Goal: Task Accomplishment & Management: Complete application form

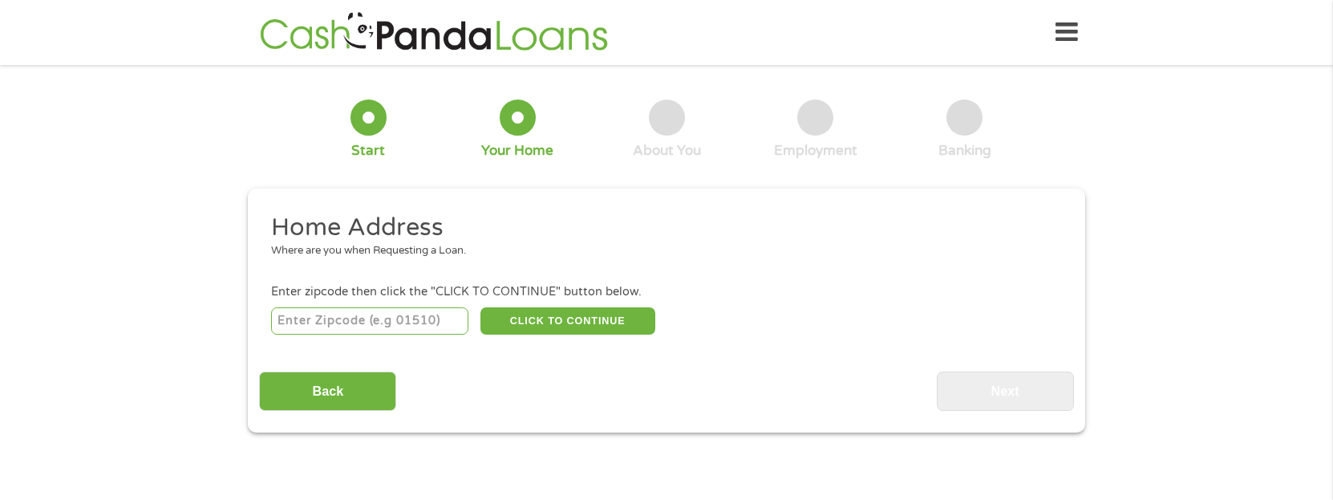
click at [402, 339] on div "Home Address Where are you when Requesting a Loan. Enter zipcode then click the…" at bounding box center [666, 311] width 814 height 199
click at [383, 327] on input "number" at bounding box center [370, 320] width 198 height 27
type input "30087"
click at [542, 327] on button "CLICK TO CONTINUE" at bounding box center [568, 320] width 175 height 27
type input "30087"
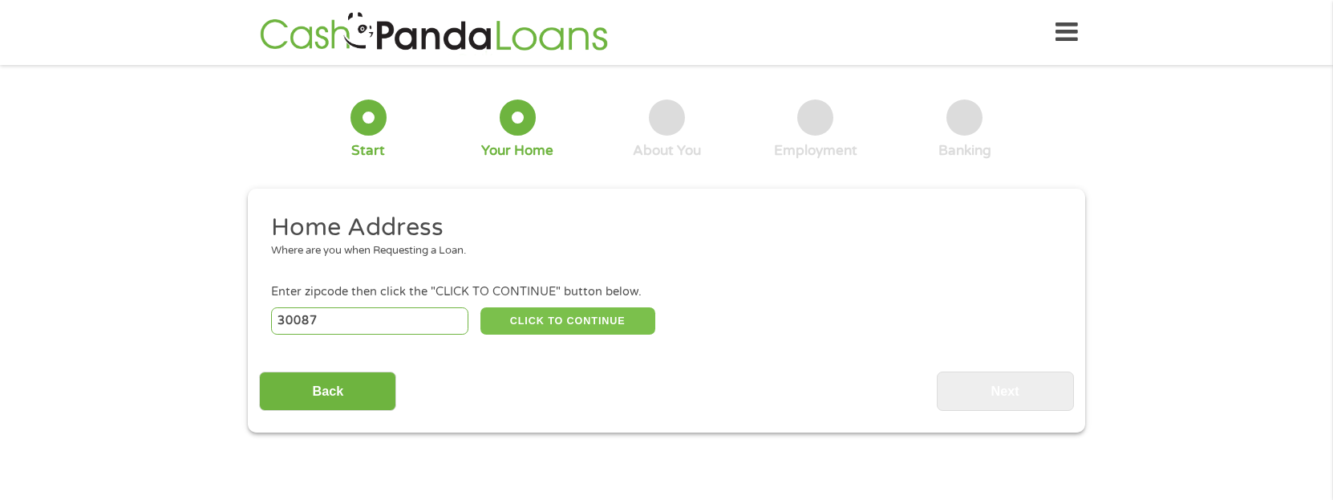
type input "Stone Mountain"
select select "[US_STATE]"
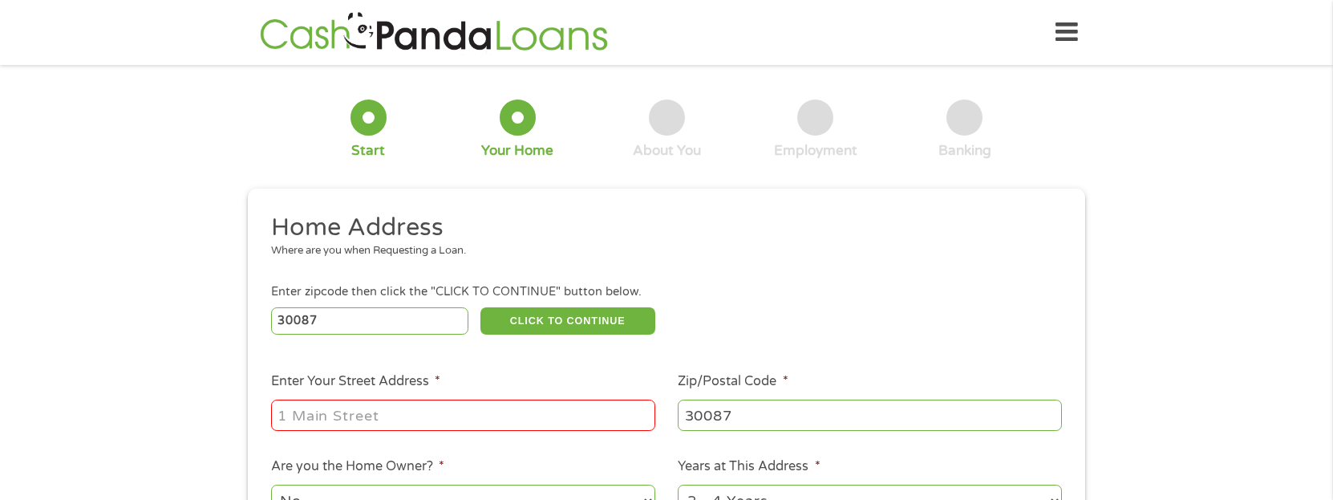
click at [542, 410] on input "Enter Your Street Address *" at bounding box center [463, 415] width 384 height 30
type input "[STREET_ADDRESS]"
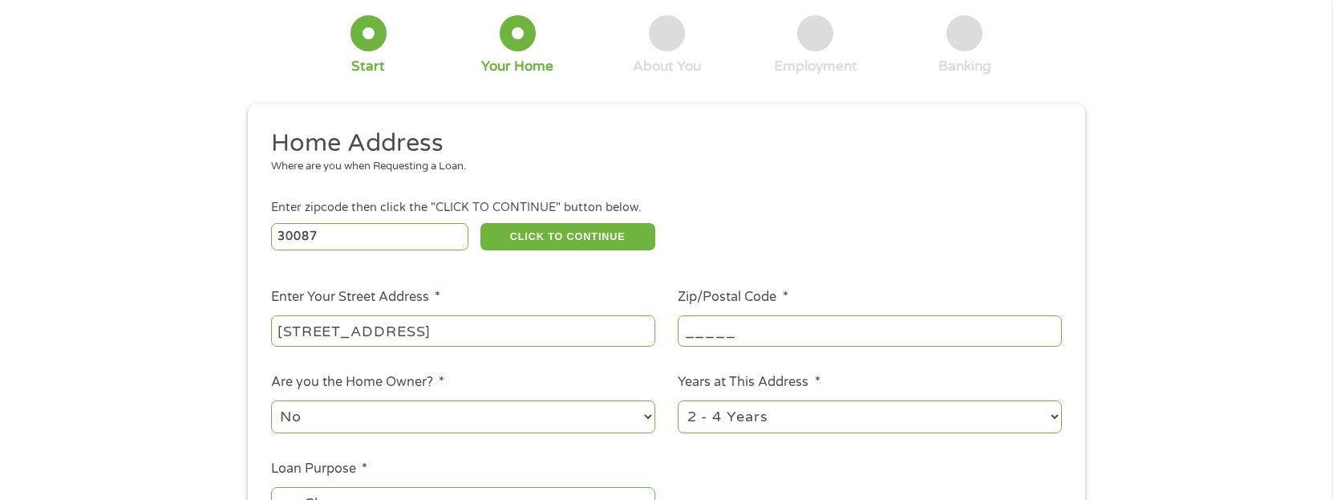
scroll to position [86, 0]
type input "30087"
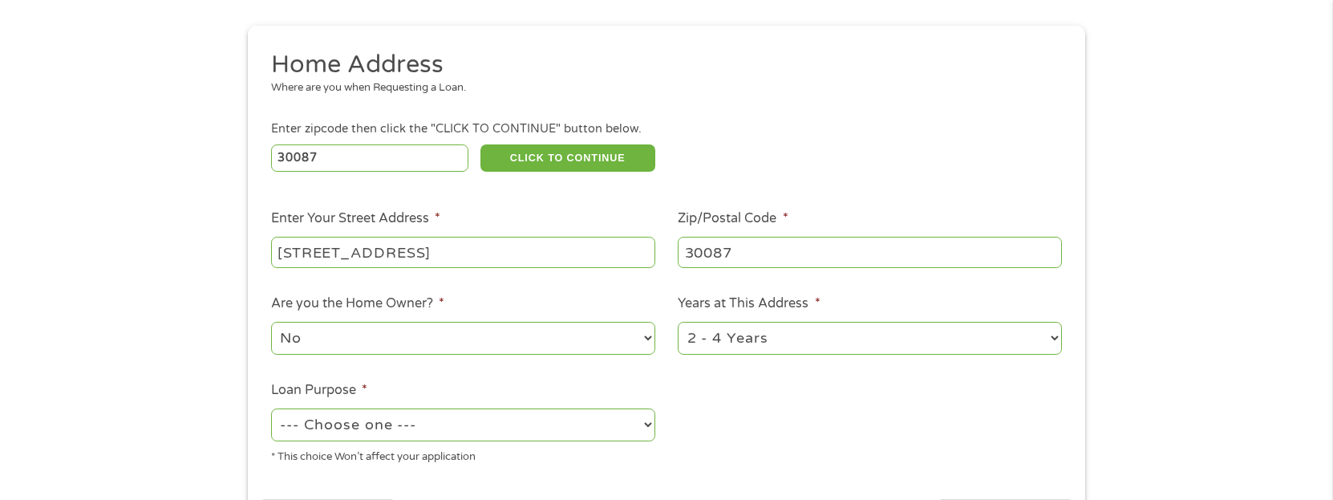
scroll to position [194, 0]
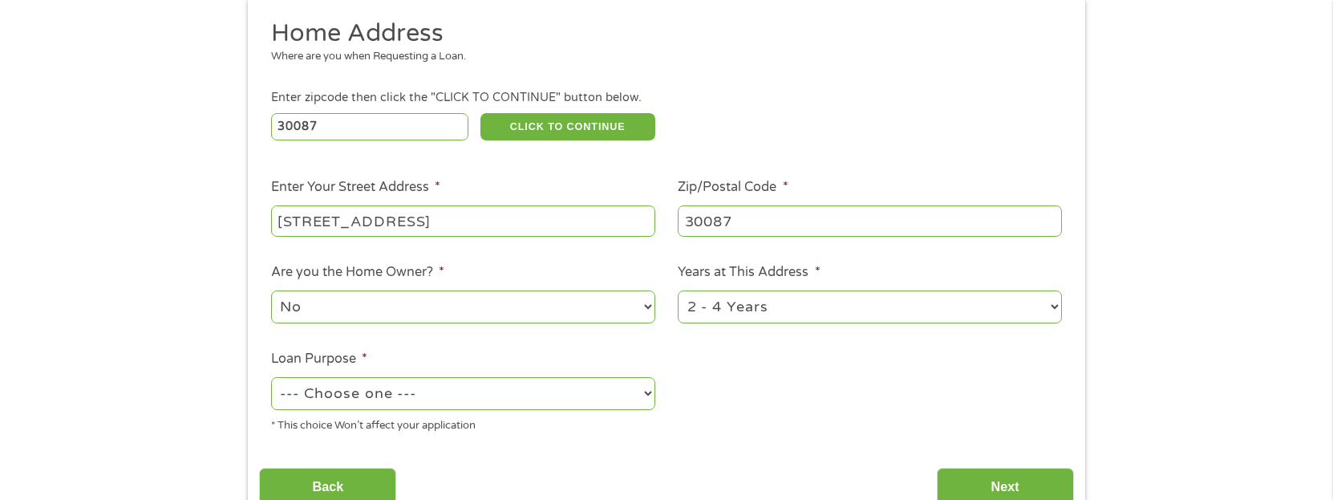
drag, startPoint x: 498, startPoint y: 300, endPoint x: 578, endPoint y: 317, distance: 82.0
click at [510, 302] on select "No Yes" at bounding box center [463, 306] width 384 height 33
select select "yes"
click at [271, 292] on select "No Yes" at bounding box center [463, 306] width 384 height 33
click at [768, 298] on select "1 Year or less 1 - 2 Years 2 - 4 Years Over 4 Years" at bounding box center [870, 306] width 384 height 33
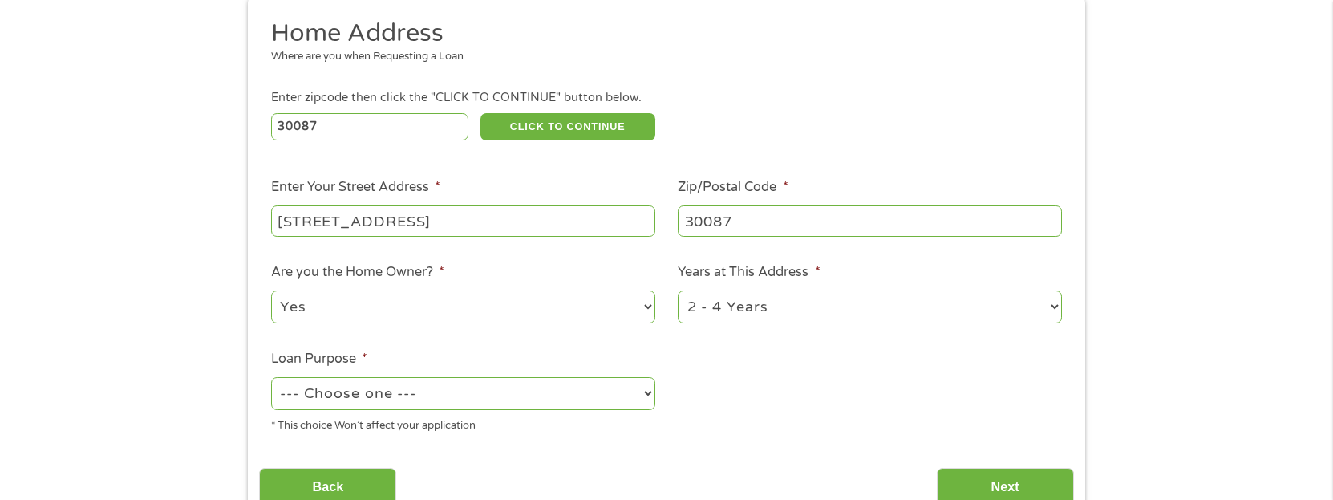
select select "60months"
click at [678, 292] on select "1 Year or less 1 - 2 Years 2 - 4 Years Over 4 Years" at bounding box center [870, 306] width 384 height 33
click at [525, 395] on select "--- Choose one --- Pay Bills Debt Consolidation Home Improvement Major Purchase…" at bounding box center [463, 393] width 384 height 33
select select "shorttermcash"
click at [271, 379] on select "--- Choose one --- Pay Bills Debt Consolidation Home Improvement Major Purchase…" at bounding box center [463, 393] width 384 height 33
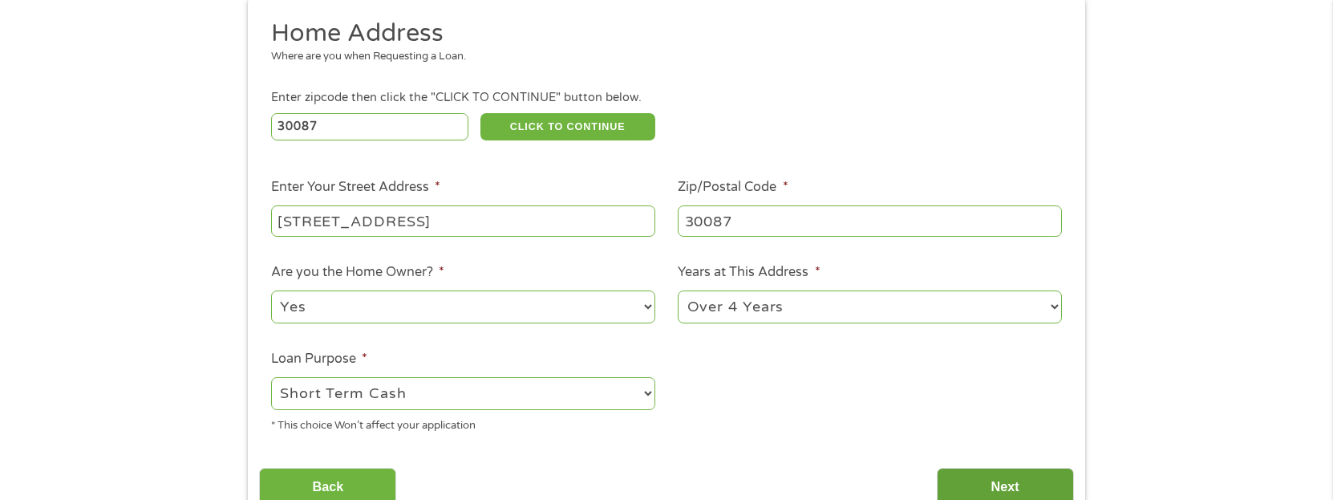
click at [1012, 472] on input "Next" at bounding box center [1005, 487] width 137 height 39
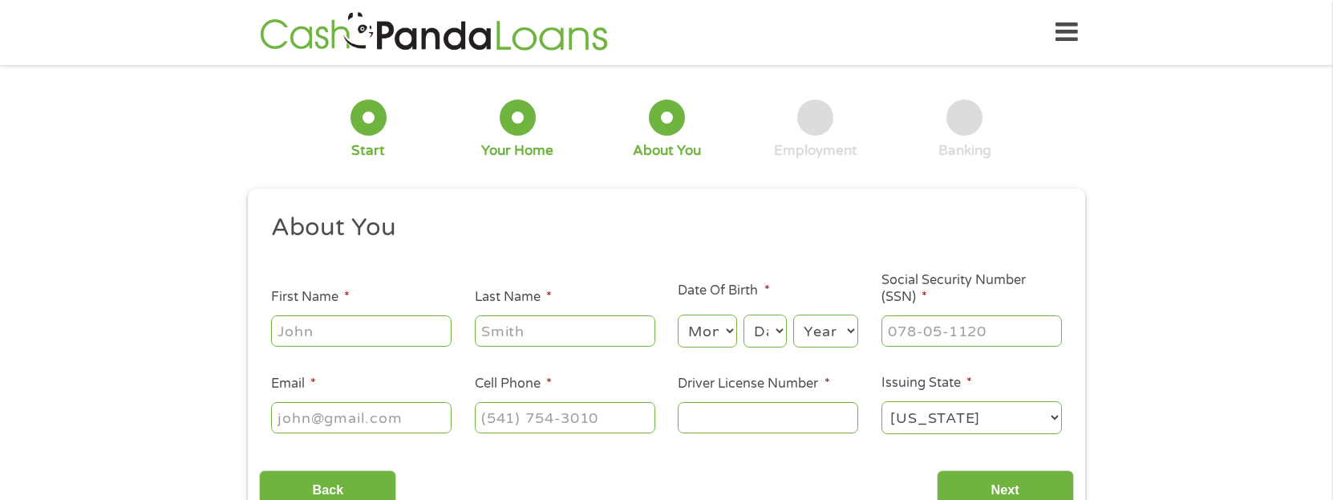
scroll to position [6, 6]
click at [338, 337] on input "First Name *" at bounding box center [361, 330] width 181 height 30
type input "R"
type input "[PERSON_NAME]"
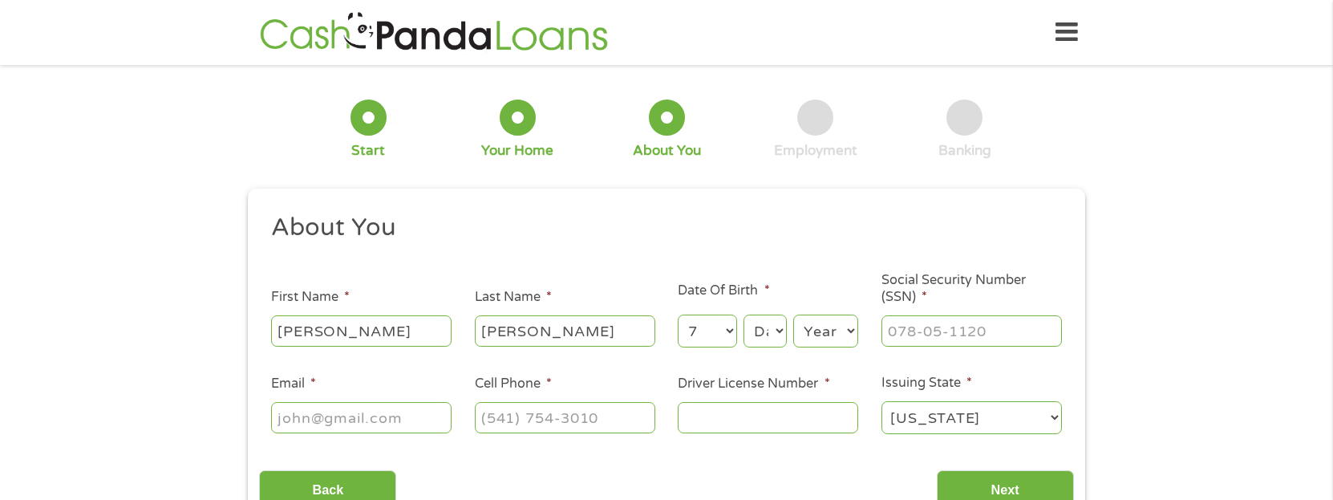
select select "8"
select select "20"
click at [842, 325] on select "Year [DATE] 2006 2005 2004 2003 2002 2001 2000 1999 1998 1997 1996 1995 1994 19…" at bounding box center [825, 330] width 65 height 33
select select "1991"
click at [793, 314] on select "Year [DATE] 2006 2005 2004 2003 2002 2001 2000 1999 1998 1997 1996 1995 1994 19…" at bounding box center [825, 330] width 65 height 33
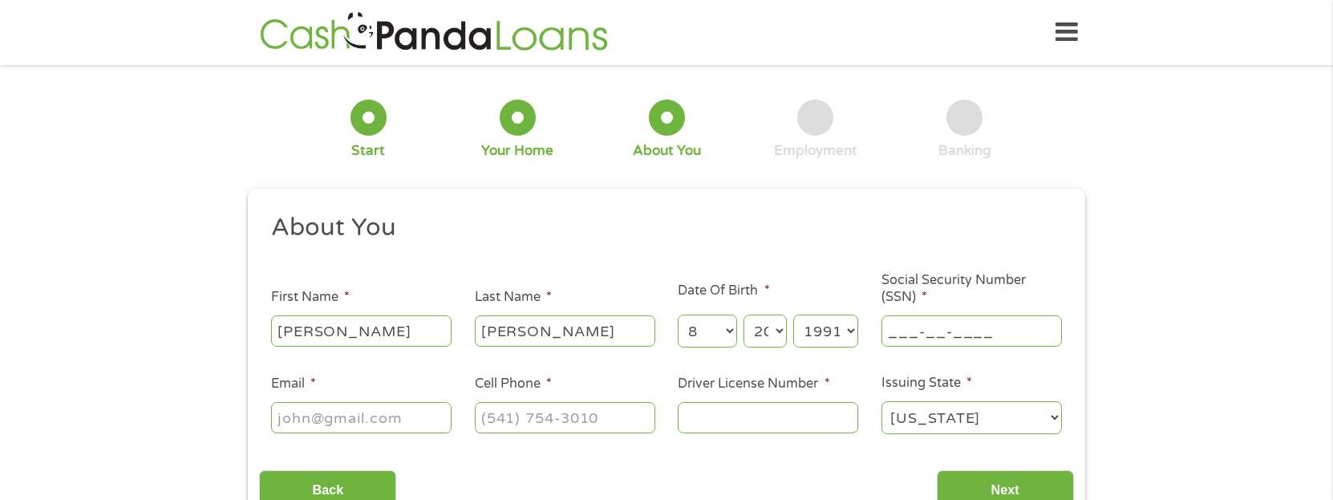
click at [999, 319] on input "___-__-____" at bounding box center [972, 330] width 181 height 30
type input "255-81-3635"
click at [354, 416] on input "Email *" at bounding box center [361, 417] width 181 height 30
type input "emilymd0820"
type input "(___) ___-____"
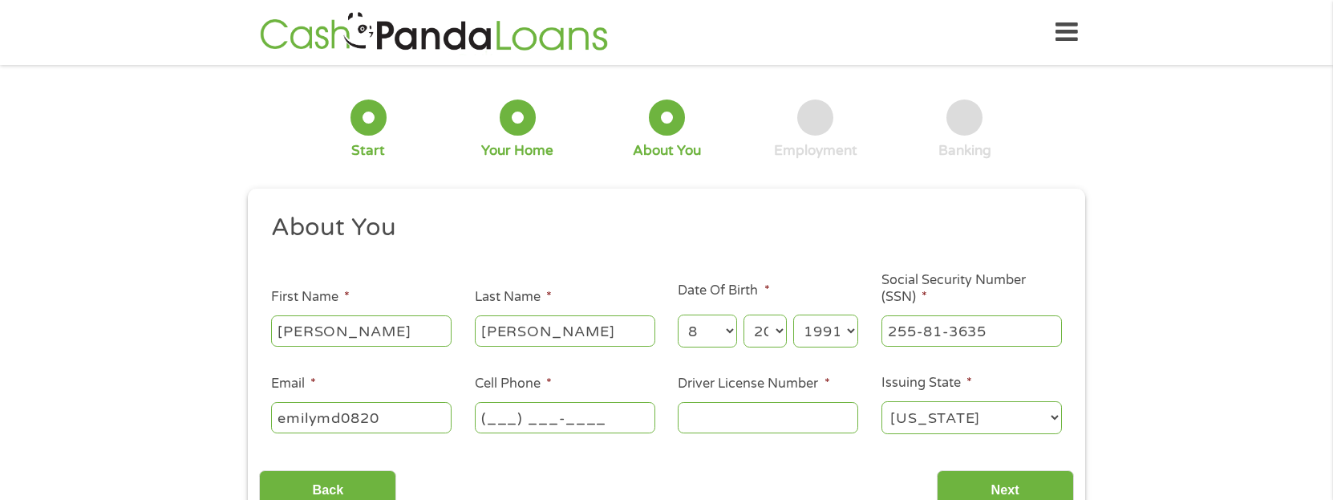
click at [559, 420] on input "(___) ___-____" at bounding box center [565, 417] width 181 height 30
click at [439, 430] on input "emilymd0820" at bounding box center [361, 417] width 181 height 30
type input "[EMAIL_ADDRESS][DOMAIN_NAME]"
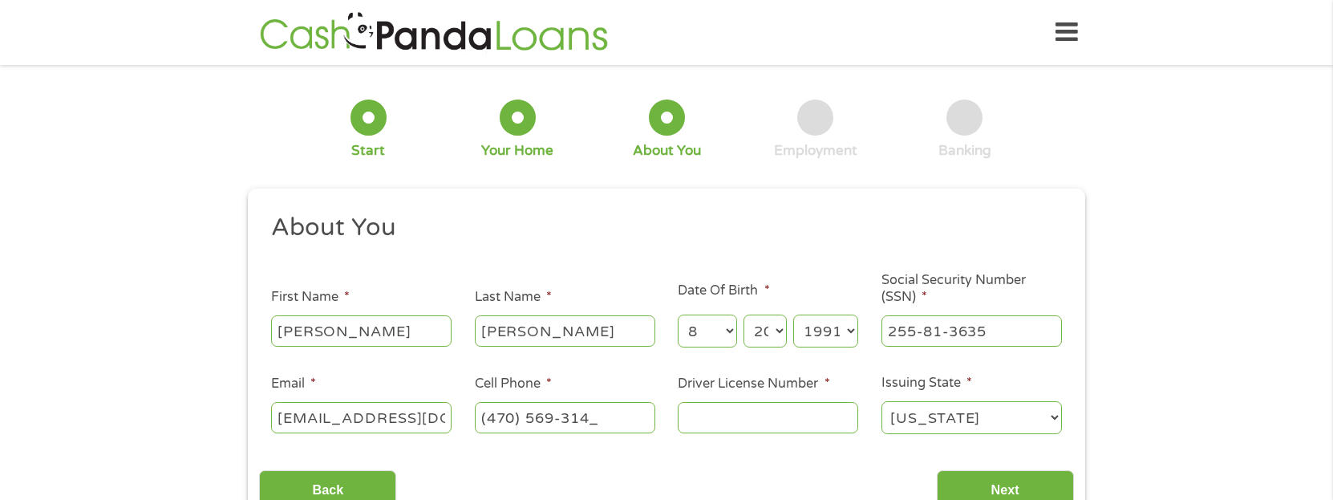
type input "[PHONE_NUMBER]"
type input "054067844"
click at [1048, 477] on input "Next" at bounding box center [1005, 489] width 137 height 39
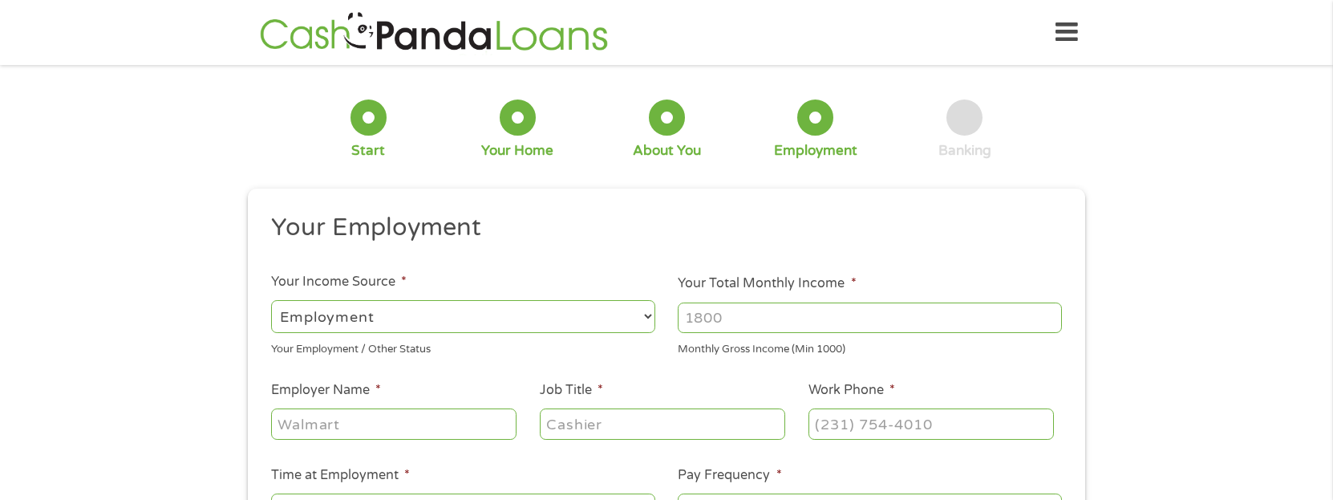
scroll to position [6, 6]
drag, startPoint x: 696, startPoint y: 309, endPoint x: 719, endPoint y: 310, distance: 23.3
click at [699, 309] on input "Your Total Monthly Income *" at bounding box center [870, 317] width 384 height 30
type input "2800"
type input "A"
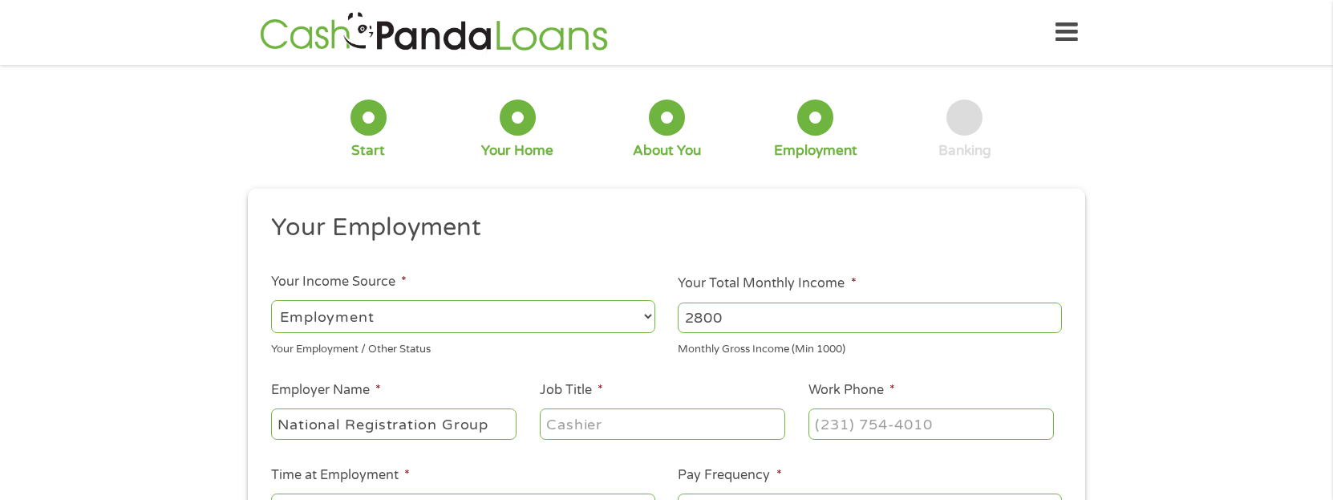
type input "National Registration Group"
type input "Consultant"
click at [925, 422] on input "(___) ___-____" at bounding box center [931, 423] width 245 height 30
type input "[PHONE_NUMBER]"
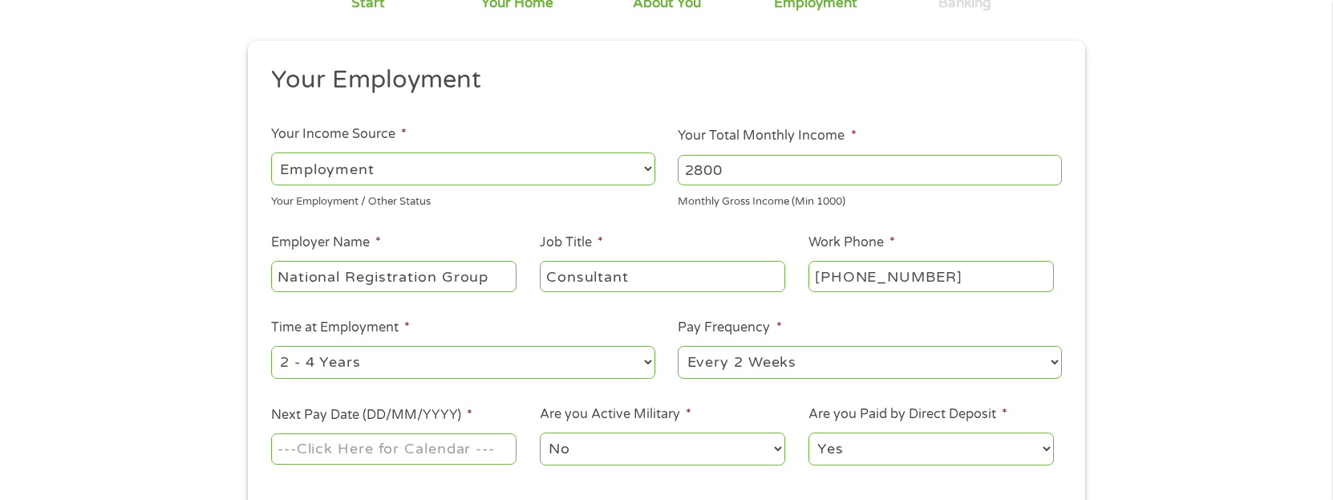
scroll to position [194, 0]
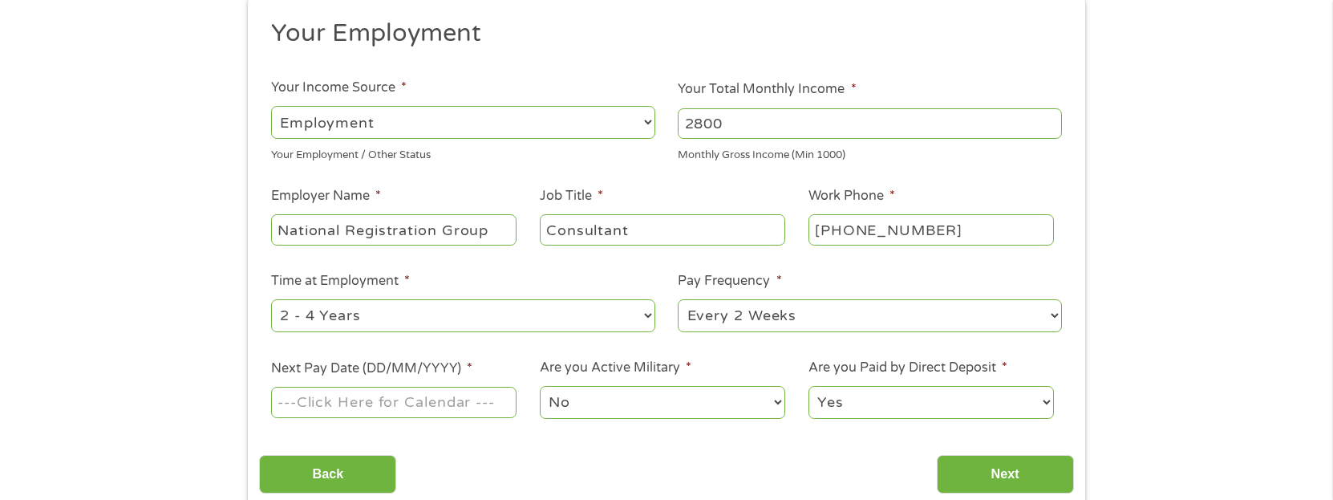
click at [385, 319] on select "--- Choose one --- 1 Year or less 1 - 2 Years 2 - 4 Years Over 4 Years" at bounding box center [463, 315] width 384 height 33
select select "12months"
click at [271, 299] on select "--- Choose one --- 1 Year or less 1 - 2 Years 2 - 4 Years Over 4 Years" at bounding box center [463, 315] width 384 height 33
click at [972, 323] on select "--- Choose one --- Every 2 Weeks Every Week Monthly Semi-Monthly" at bounding box center [870, 315] width 384 height 33
select select "weekly"
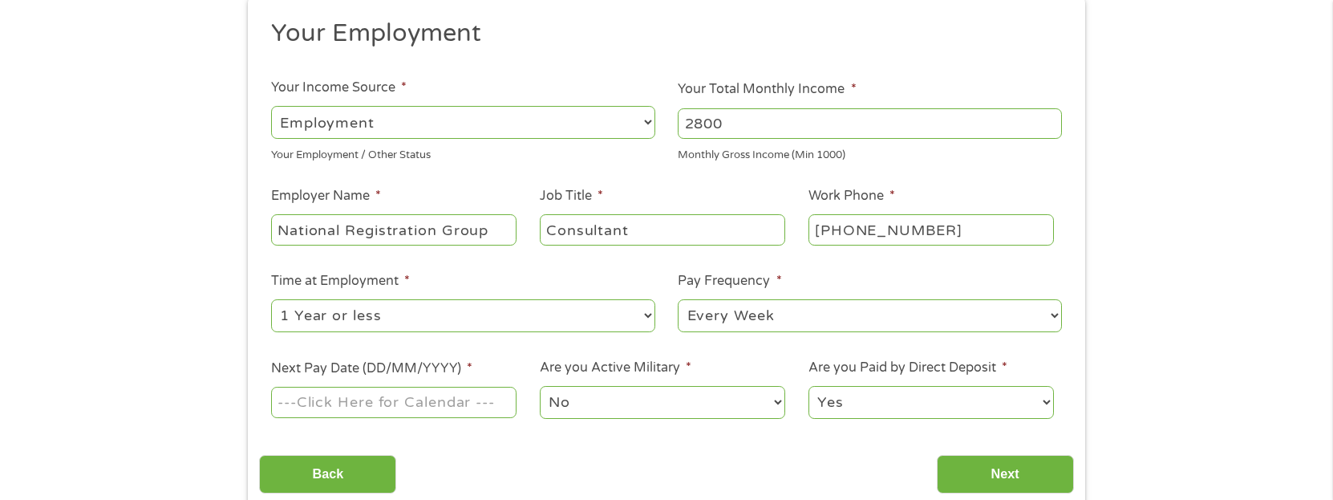
click at [678, 299] on select "--- Choose one --- Every 2 Weeks Every Week Monthly Semi-Monthly" at bounding box center [870, 315] width 384 height 33
click at [379, 400] on input "Next Pay Date (DD/MM/YYYY) *" at bounding box center [393, 402] width 245 height 30
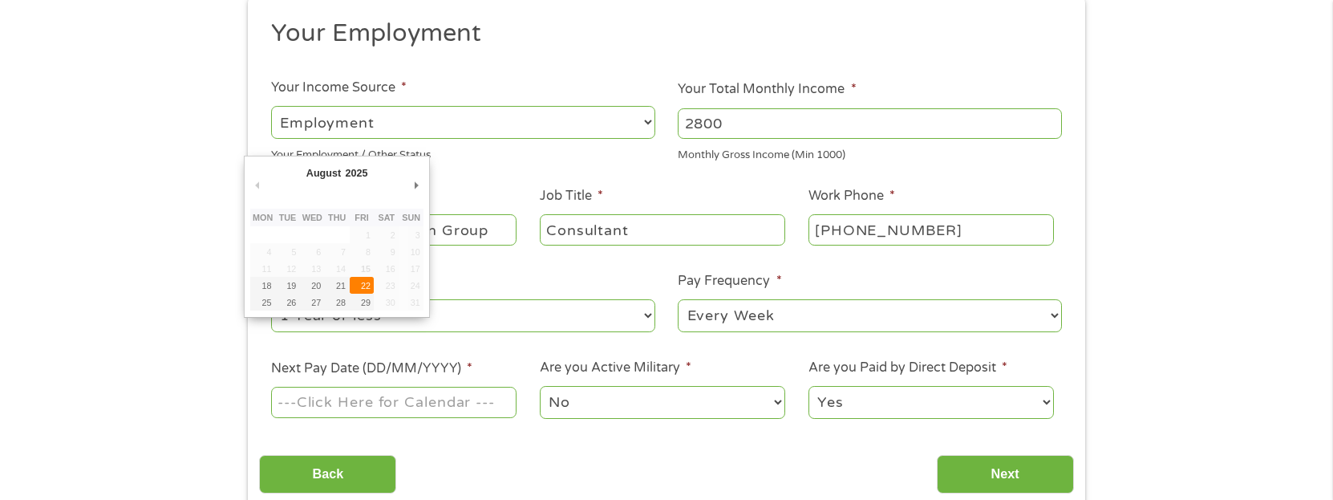
type input "[DATE]"
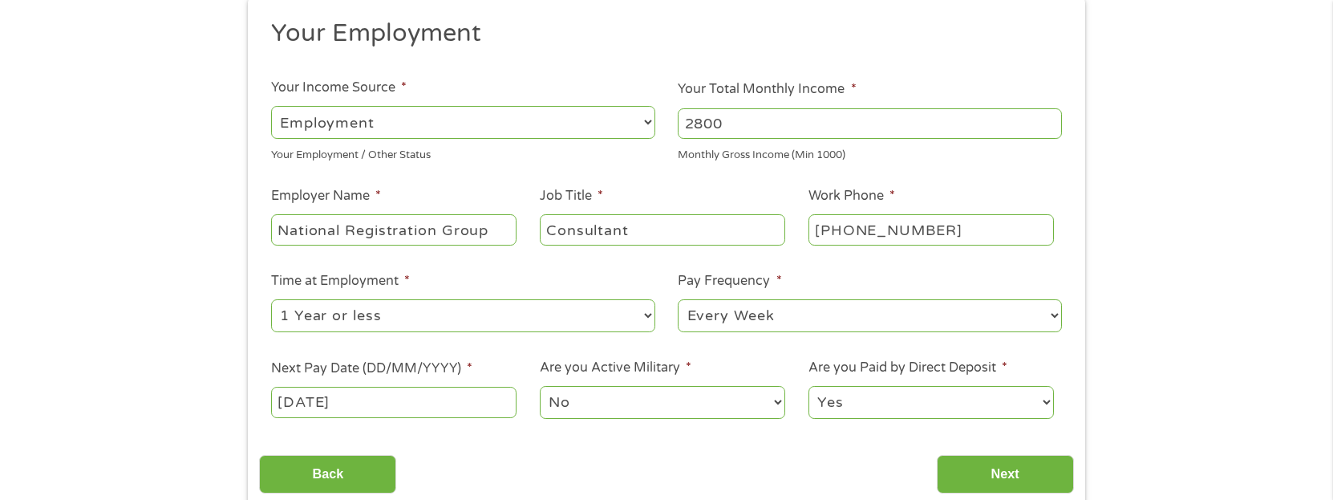
click at [586, 392] on select "No Yes" at bounding box center [662, 402] width 245 height 33
click at [587, 405] on select "No Yes" at bounding box center [662, 402] width 245 height 33
click at [947, 474] on input "Next" at bounding box center [1005, 474] width 137 height 39
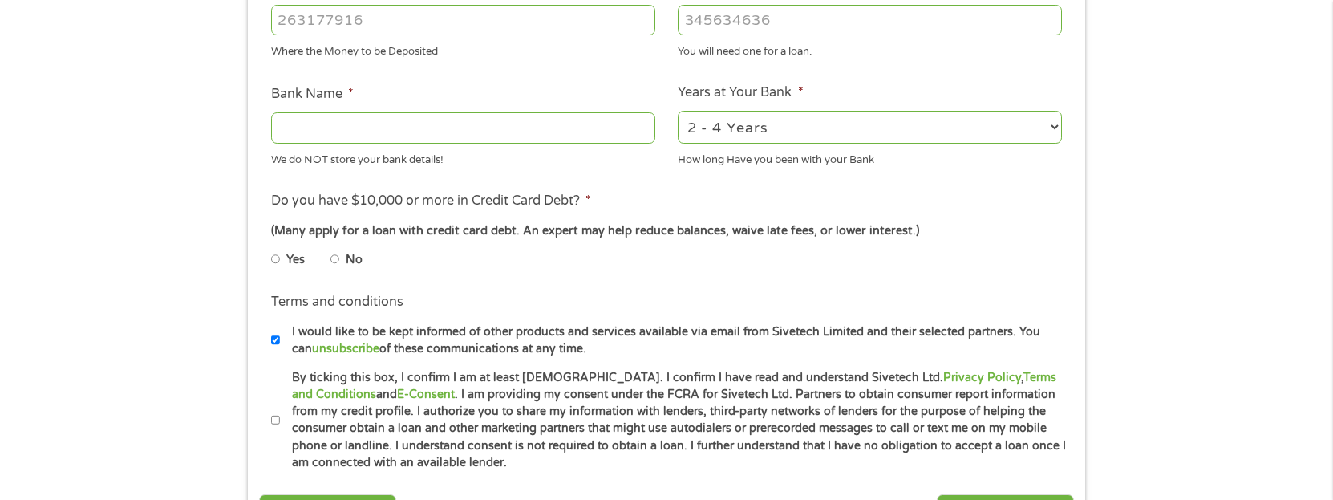
scroll to position [538, 0]
click at [484, 28] on input "ABA / Routing number *" at bounding box center [463, 21] width 384 height 30
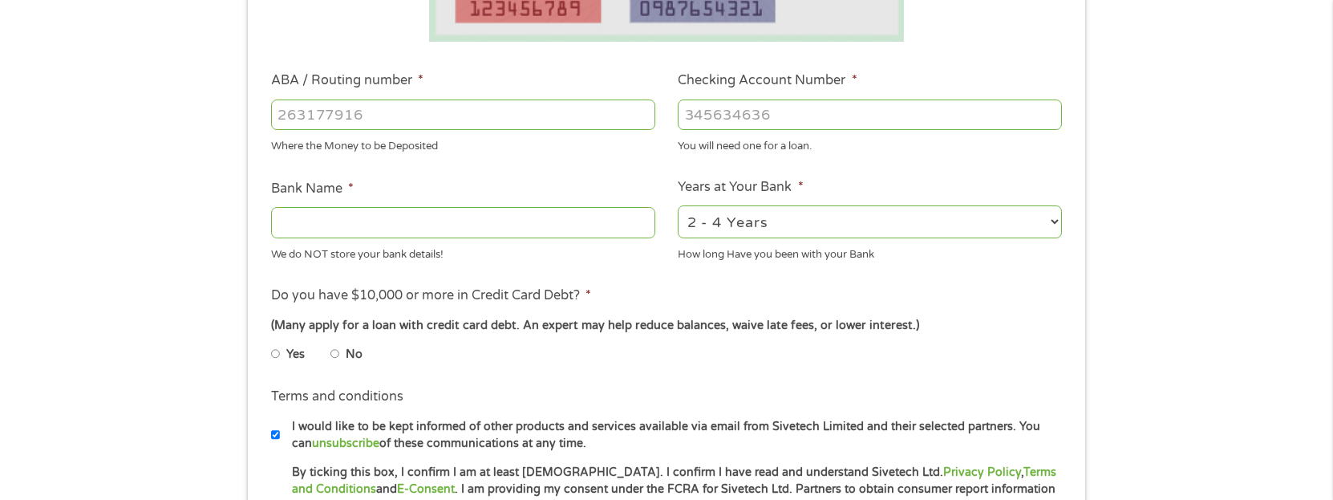
scroll to position [422, 0]
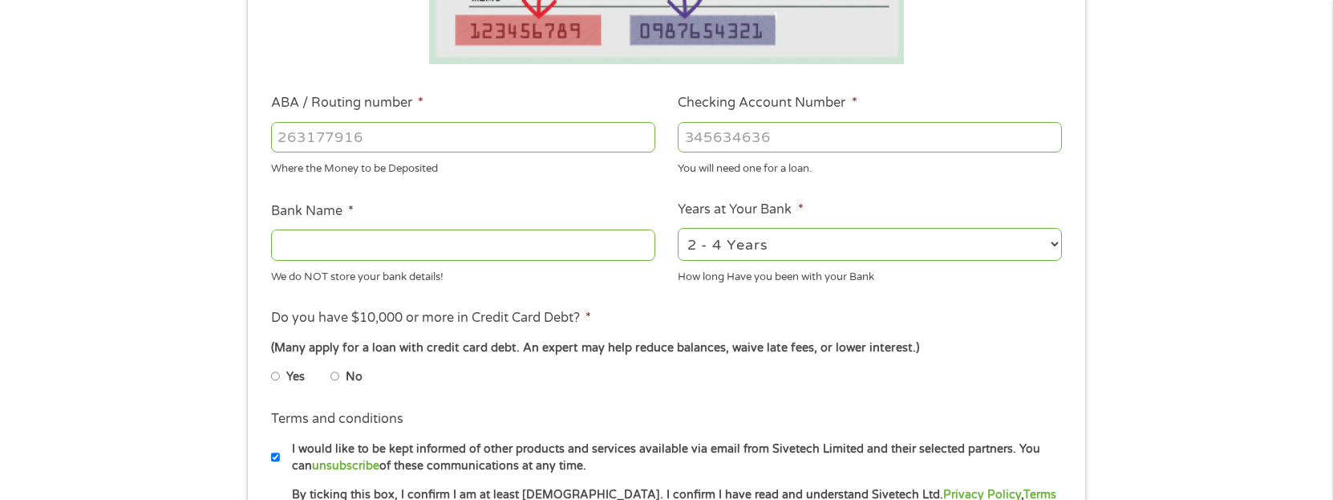
click at [88, 38] on div "1 Start 2 Your Home 3 About You 4 Employment 5 Banking 6 This field is hidden w…" at bounding box center [666, 162] width 1333 height 1017
drag, startPoint x: 472, startPoint y: 104, endPoint x: 470, endPoint y: 140, distance: 35.3
click at [469, 126] on li "ABA / Routing number * Where the Money to be Deposited" at bounding box center [463, 134] width 408 height 83
click at [471, 143] on input "ABA / Routing number *" at bounding box center [463, 137] width 384 height 30
type input "051504759"
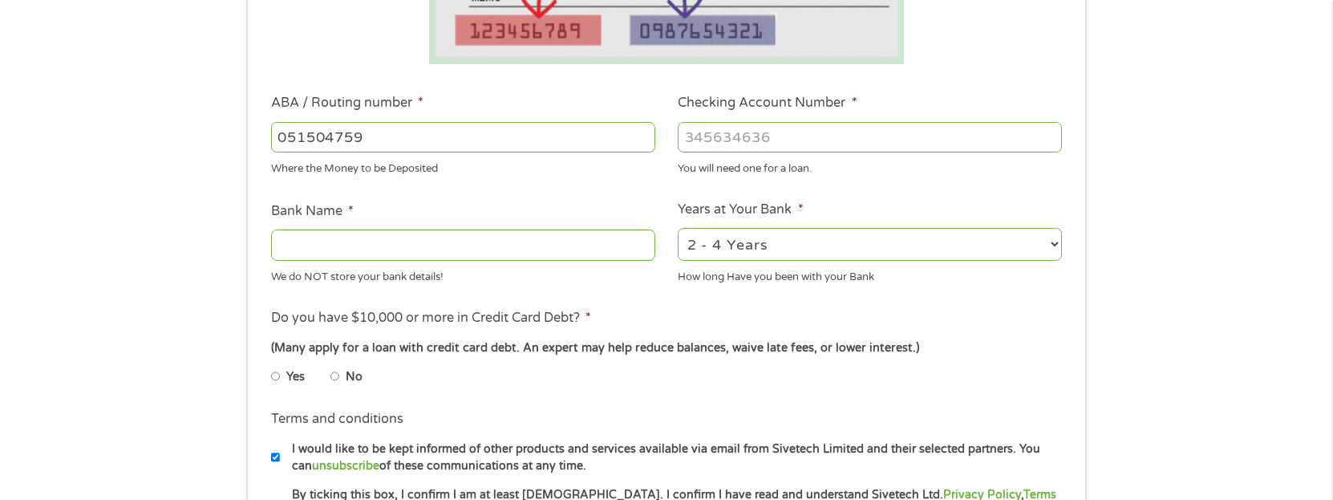
click at [852, 143] on input "Checking Account Number *" at bounding box center [870, 137] width 384 height 30
type input "113647157"
click at [481, 244] on input "Bank Name *" at bounding box center [463, 244] width 384 height 30
click at [584, 241] on input "Bank Name *" at bounding box center [463, 244] width 384 height 30
type input "MVB Bank, Inc."
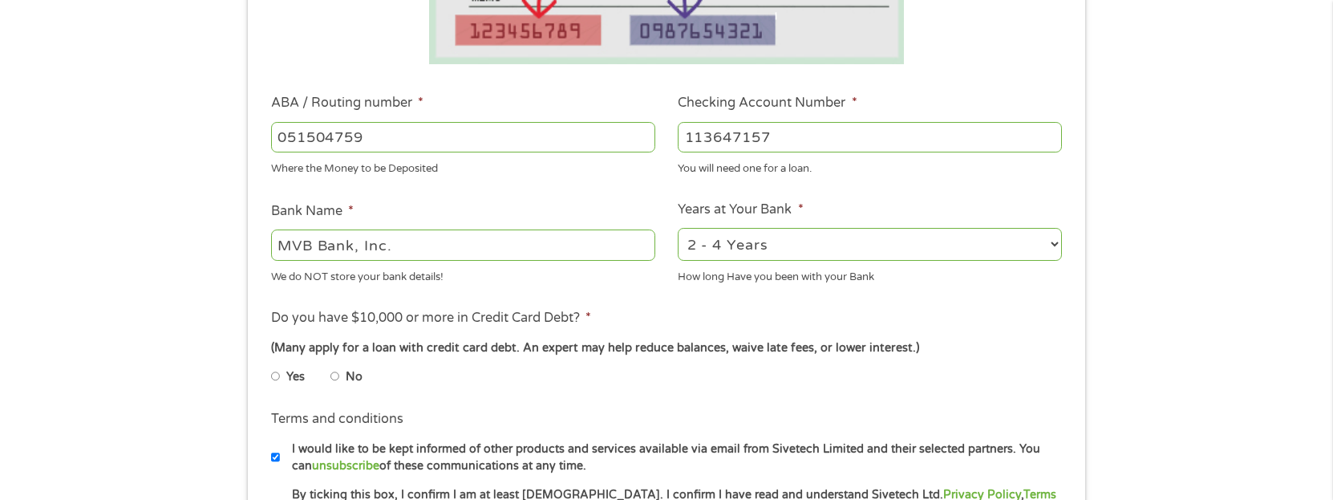
click at [972, 250] on select "2 - 4 Years 6 - 12 Months 1 - 2 Years Over 4 Years" at bounding box center [870, 244] width 384 height 33
click at [940, 248] on select "2 - 4 Years 6 - 12 Months 1 - 2 Years Over 4 Years" at bounding box center [870, 244] width 384 height 33
click at [940, 246] on select "2 - 4 Years 6 - 12 Months 1 - 2 Years Over 4 Years" at bounding box center [870, 244] width 384 height 33
select select "60months"
click at [678, 228] on select "2 - 4 Years 6 - 12 Months 1 - 2 Years Over 4 Years" at bounding box center [870, 244] width 384 height 33
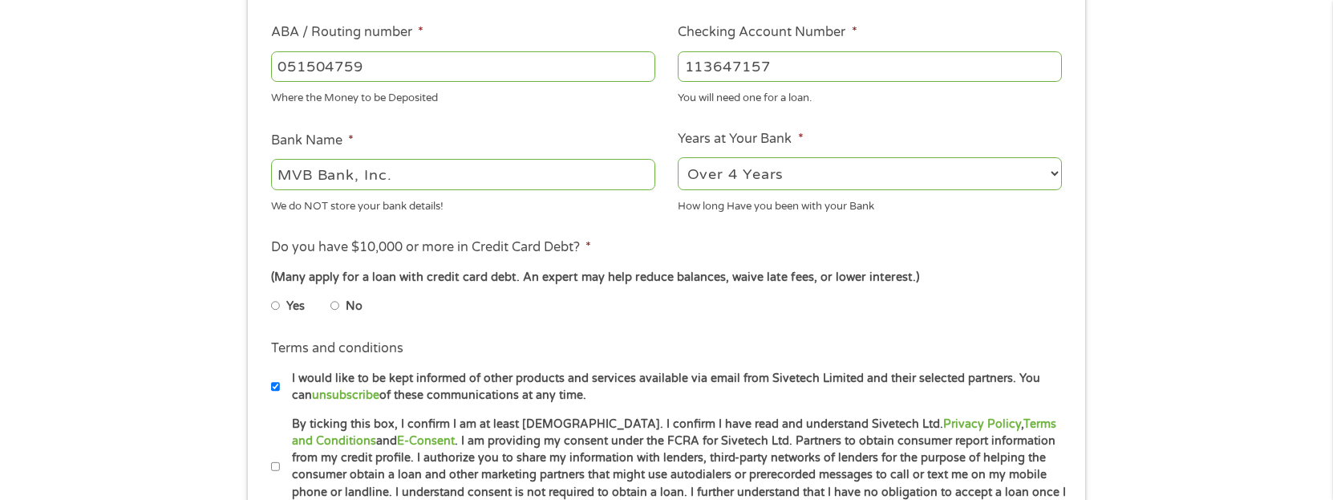
scroll to position [495, 0]
click at [351, 302] on label "No" at bounding box center [354, 304] width 17 height 18
click at [340, 302] on input "No" at bounding box center [336, 303] width 10 height 26
radio input "true"
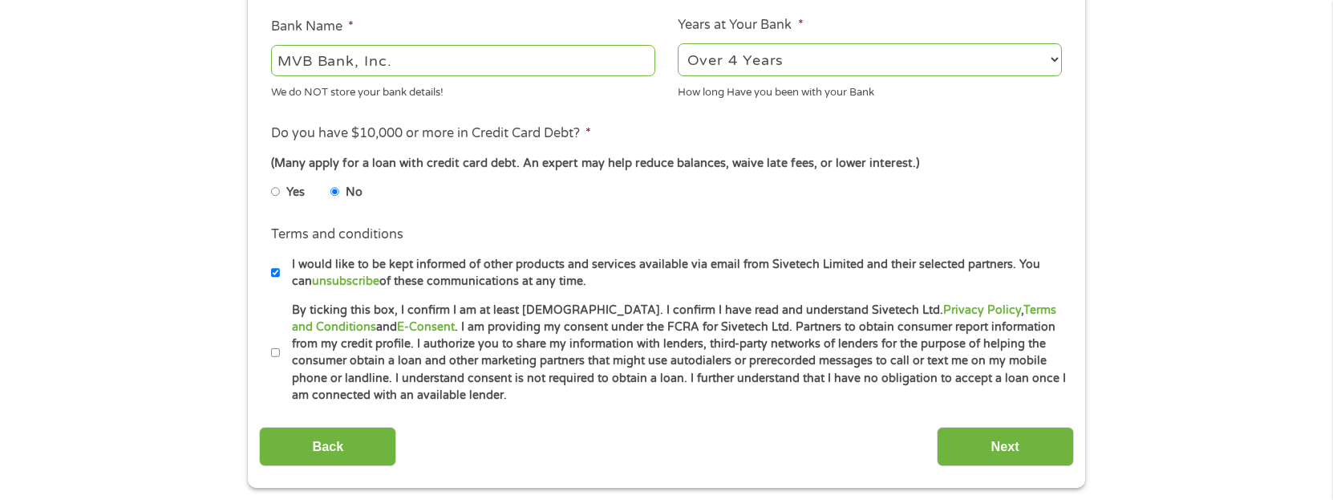
scroll to position [633, 0]
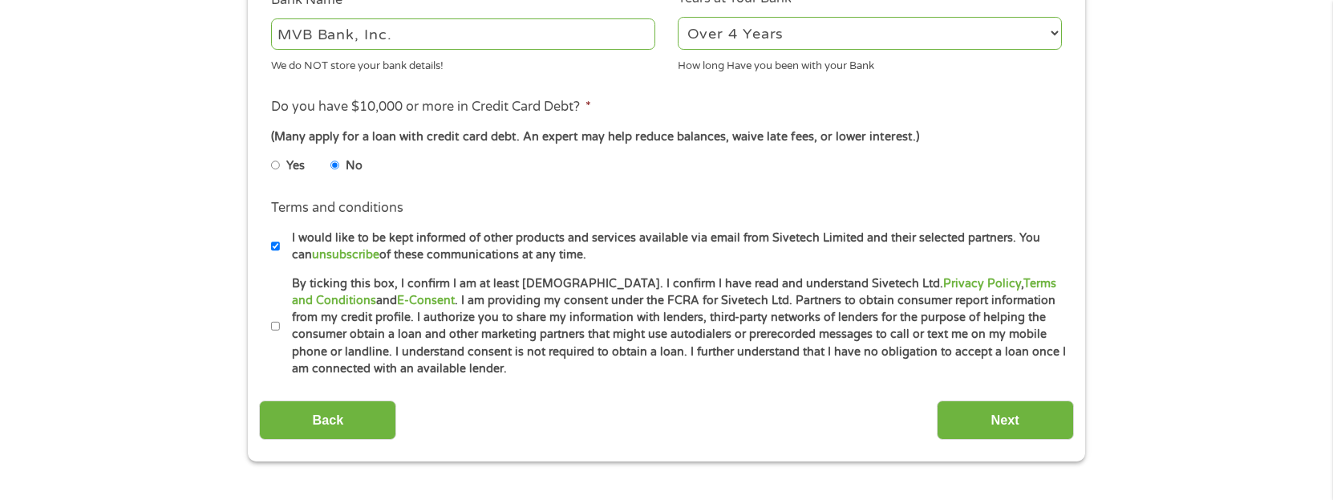
click at [282, 321] on label "By ticking this box, I confirm I am at least [DEMOGRAPHIC_DATA]. I confirm I ha…" at bounding box center [673, 326] width 787 height 103
click at [281, 321] on input "By ticking this box, I confirm I am at least [DEMOGRAPHIC_DATA]. I confirm I ha…" at bounding box center [276, 327] width 10 height 26
checkbox input "true"
click at [964, 428] on input "Next" at bounding box center [1005, 419] width 137 height 39
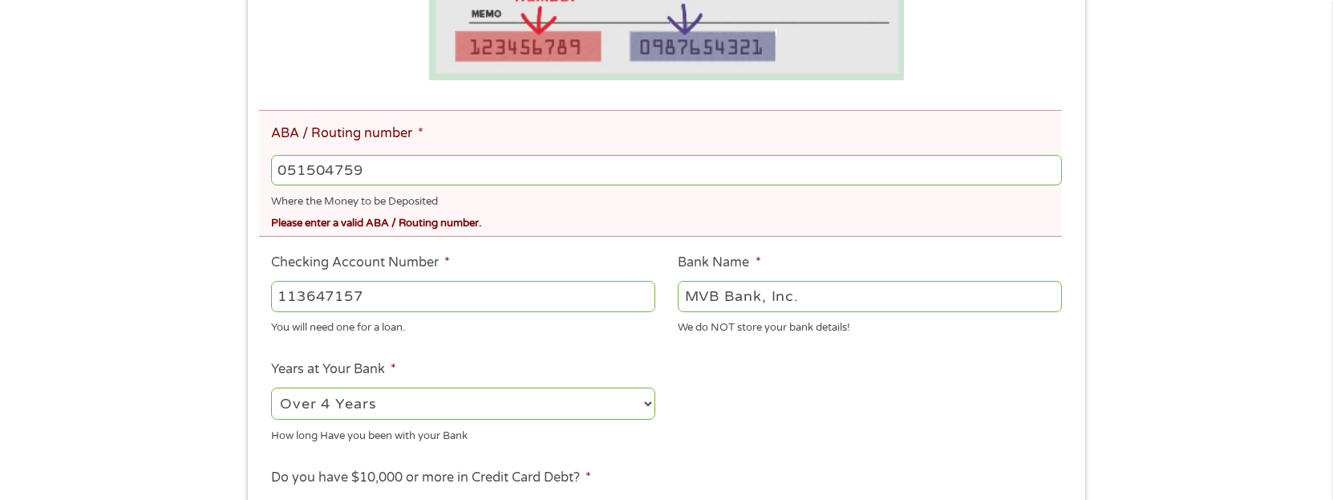
scroll to position [414, 0]
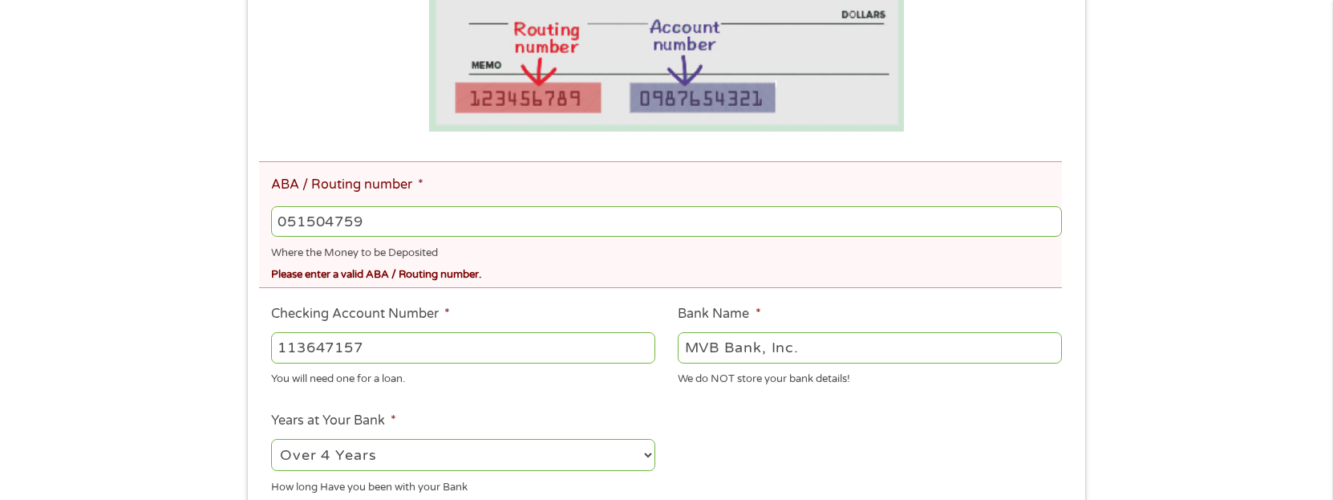
click at [392, 224] on input "051504759" at bounding box center [666, 221] width 791 height 30
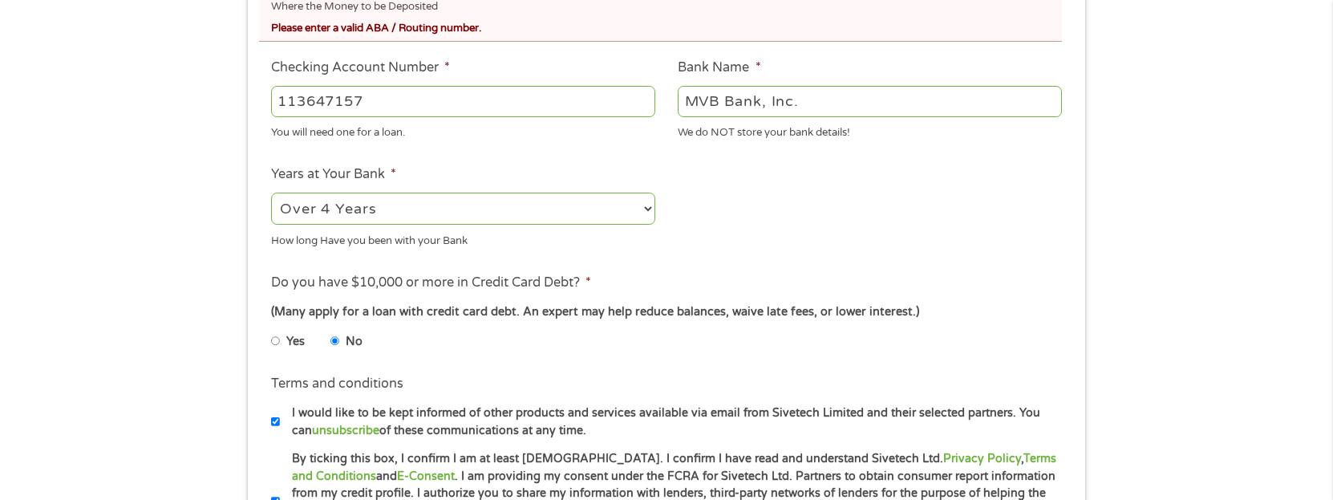
scroll to position [489, 0]
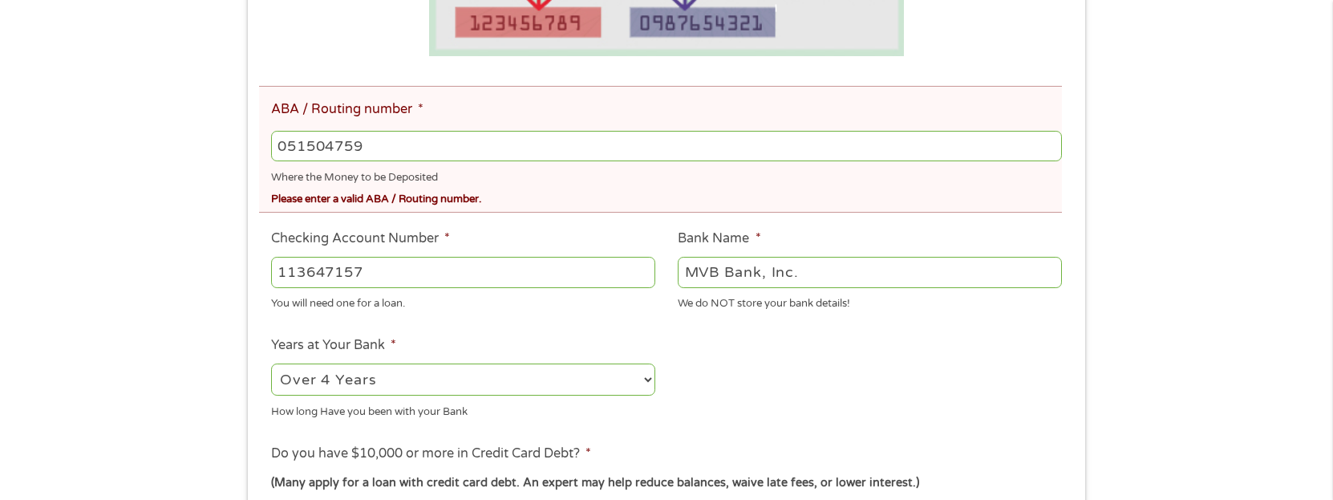
click at [439, 141] on input "051504759" at bounding box center [666, 146] width 791 height 30
click at [436, 140] on input "051504759" at bounding box center [666, 146] width 791 height 30
type input "0"
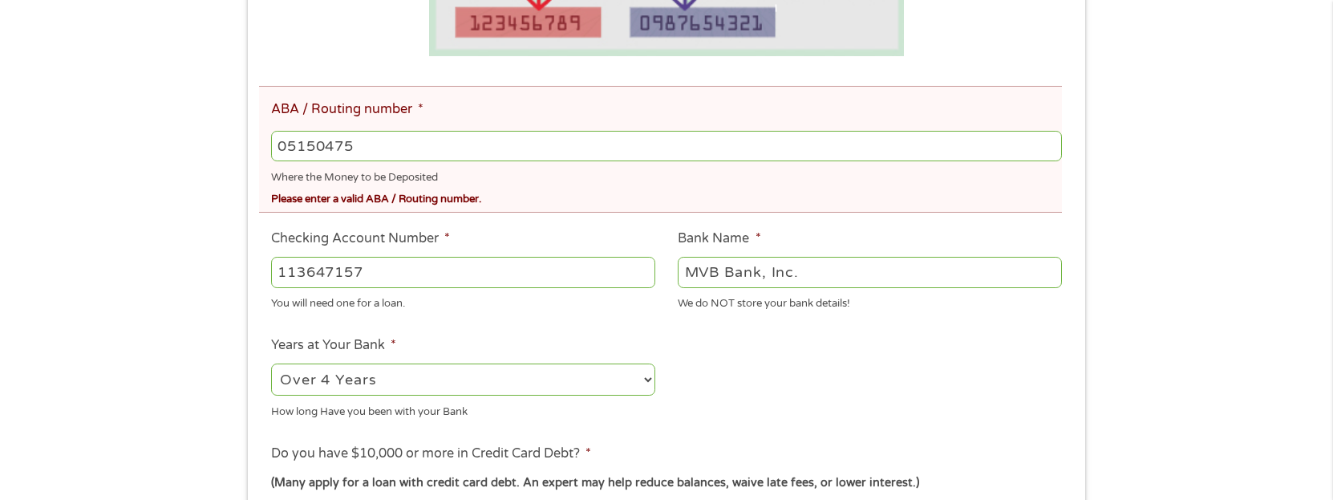
type input "051504759"
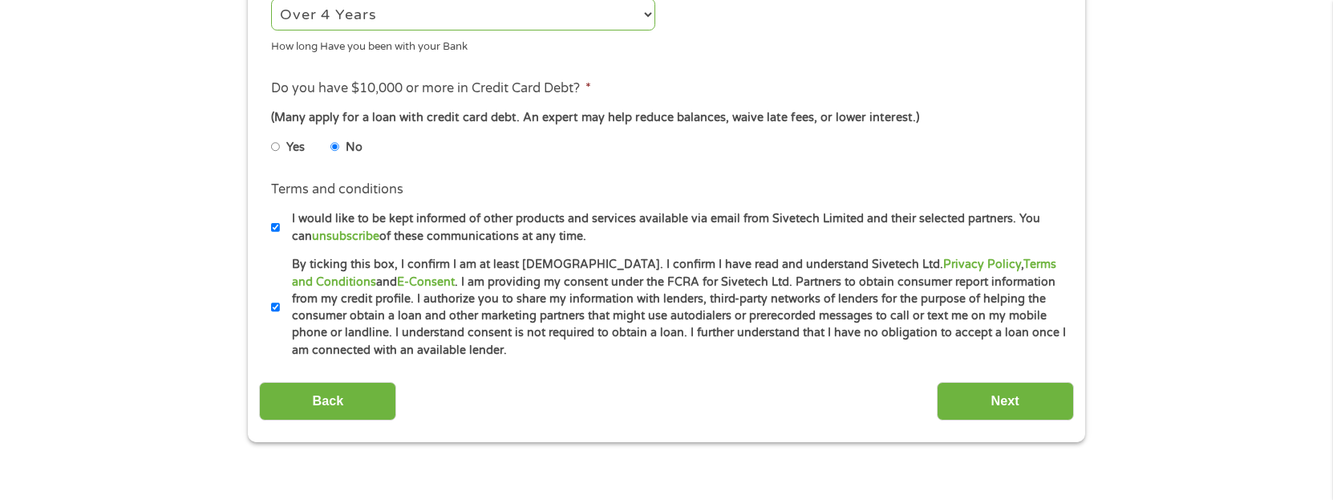
scroll to position [876, 0]
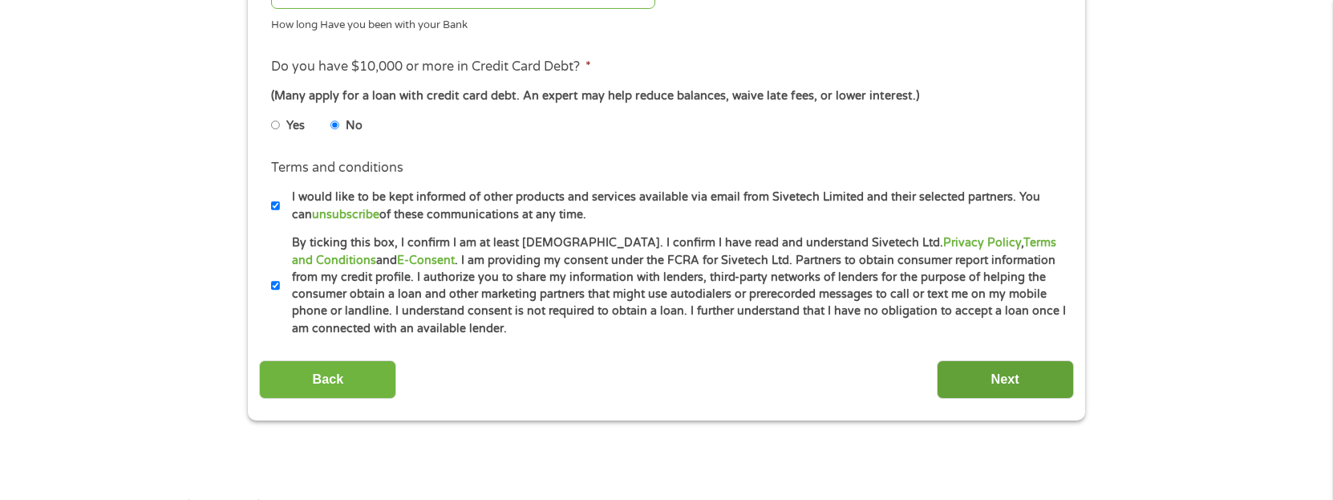
click at [1014, 389] on input "Next" at bounding box center [1005, 379] width 137 height 39
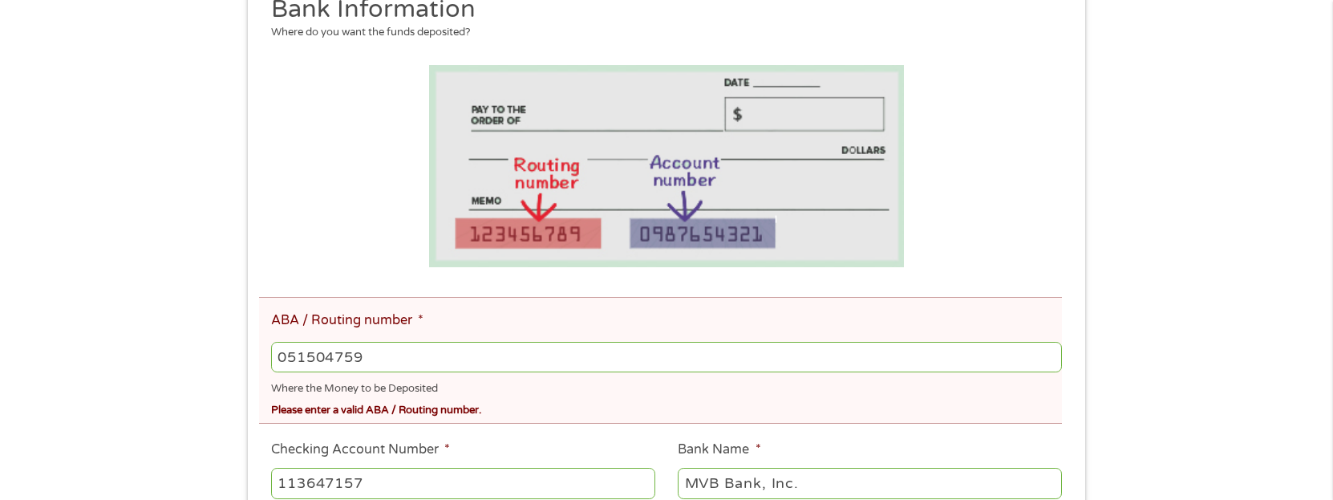
scroll to position [290, 0]
